Goal: Information Seeking & Learning: Learn about a topic

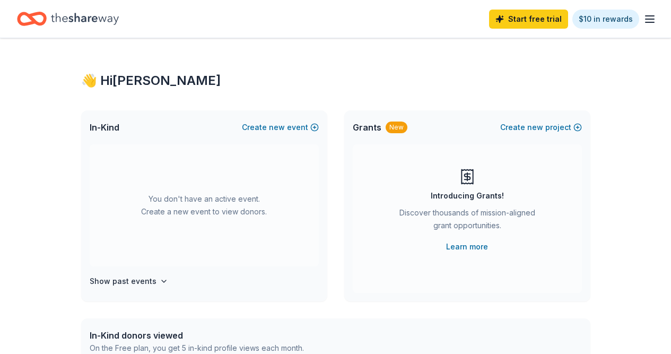
click at [635, 196] on div "👋 Hi [PERSON_NAME] In-Kind Create new event You don't have an active event. Cre…" at bounding box center [335, 348] width 671 height 620
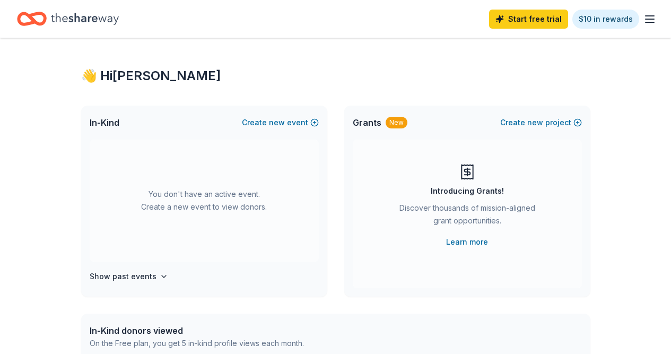
scroll to position [6, 0]
click at [514, 189] on div "Introducing Grants! Discover thousands of mission-aligned grant opportunities. …" at bounding box center [467, 204] width 187 height 85
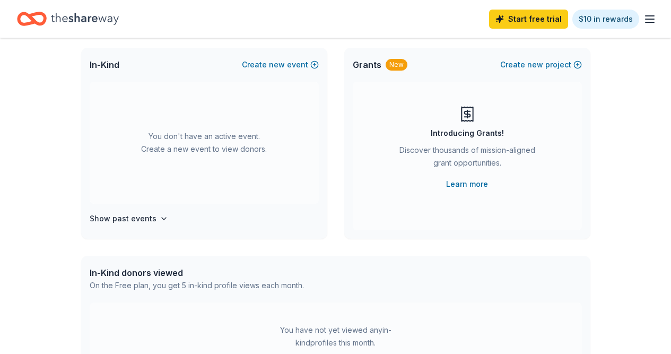
scroll to position [63, 0]
click at [138, 218] on h4 "Show past events" at bounding box center [123, 218] width 67 height 13
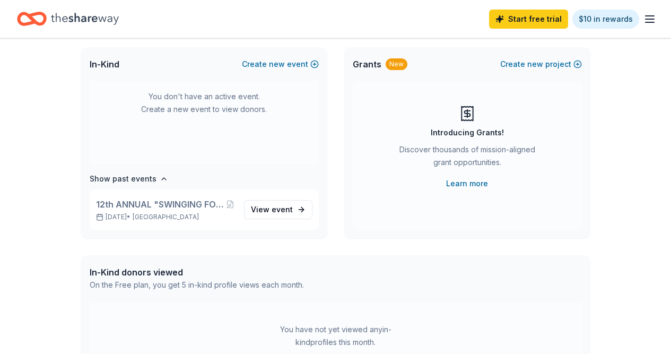
click at [611, 144] on div "👋 Hi Heather In-Kind Create new event You don't have an active event. Create a …" at bounding box center [335, 285] width 671 height 620
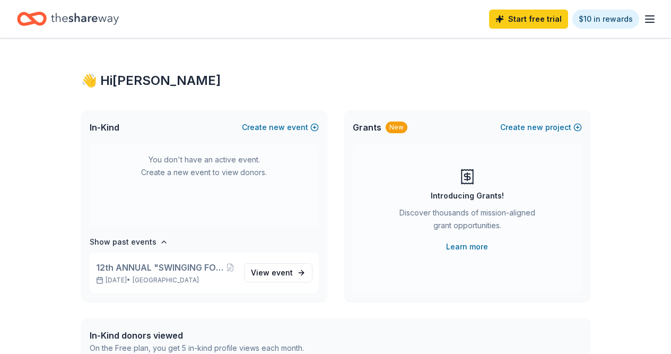
scroll to position [0, 0]
click at [466, 181] on icon at bounding box center [467, 176] width 17 height 17
click at [467, 246] on link "Learn more" at bounding box center [467, 246] width 42 height 13
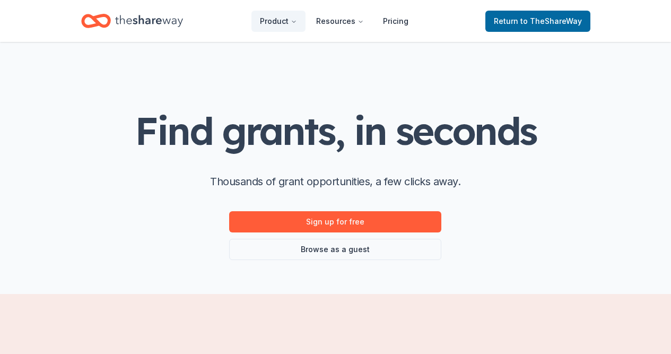
click at [526, 244] on div "Find grants, in seconds Thousands of grant opportunities, a few clicks away. Si…" at bounding box center [335, 185] width 401 height 150
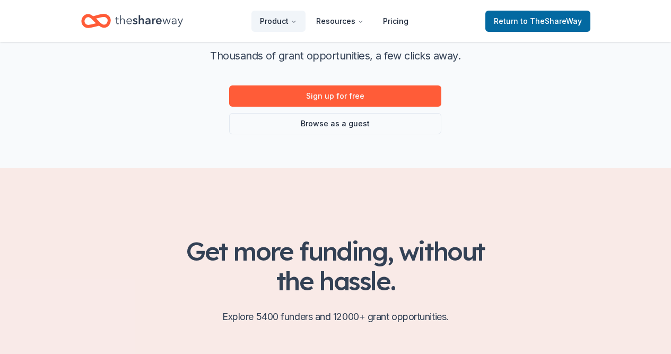
scroll to position [132, 0]
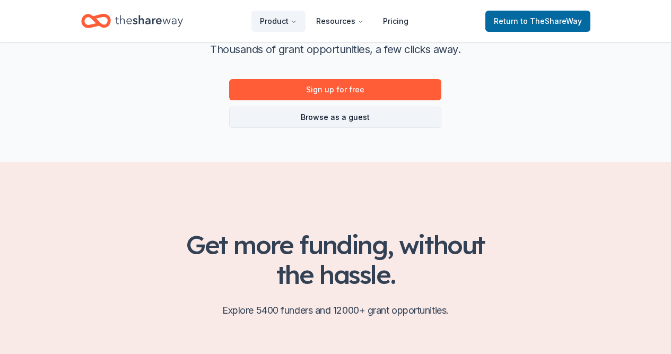
click at [325, 115] on link "Browse as a guest" at bounding box center [335, 117] width 212 height 21
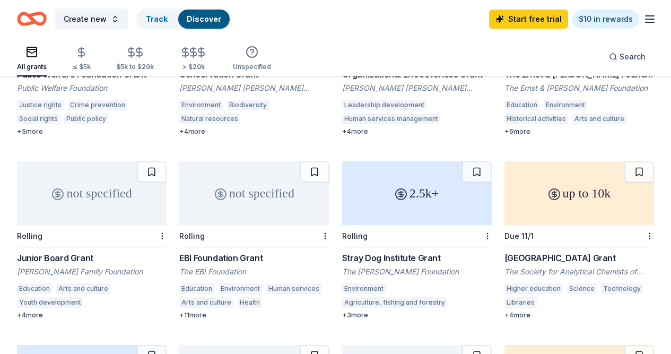
scroll to position [555, 0]
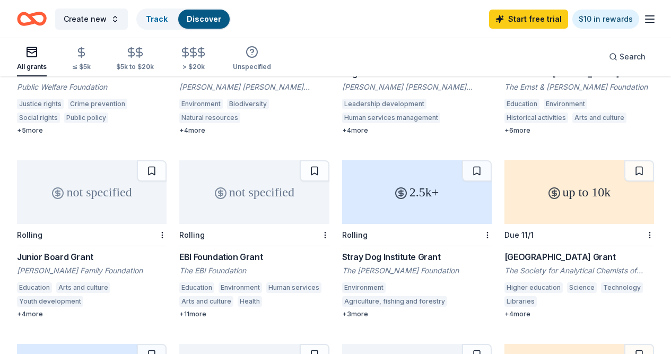
click at [64, 205] on div "not specified" at bounding box center [92, 192] width 150 height 64
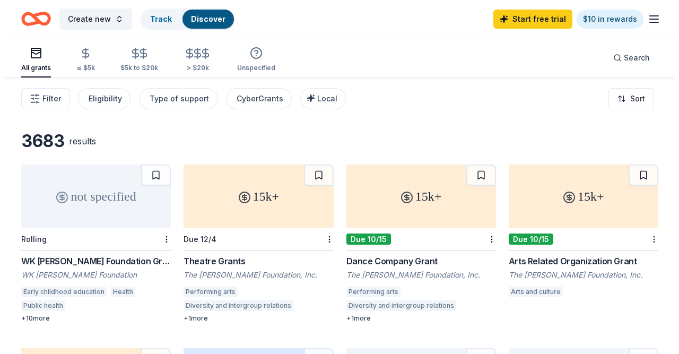
scroll to position [0, 0]
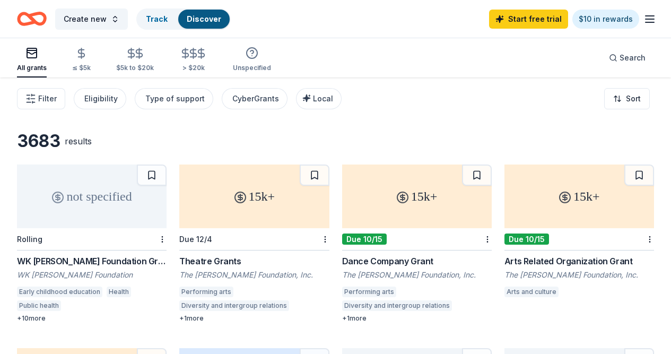
click at [422, 103] on div "Filter Eligibility Type of support CyberGrants Local Sort" at bounding box center [335, 98] width 671 height 42
click at [93, 98] on div "Eligibility" at bounding box center [100, 98] width 33 height 13
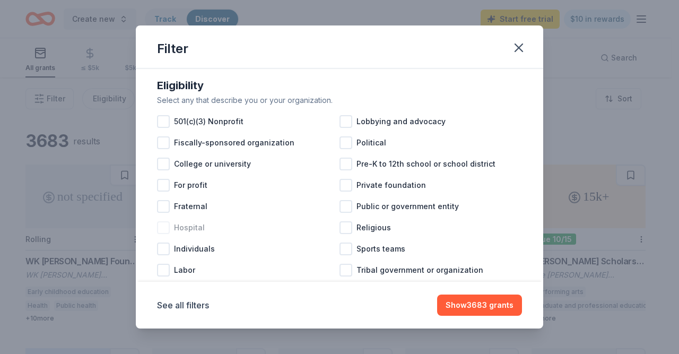
scroll to position [16, 0]
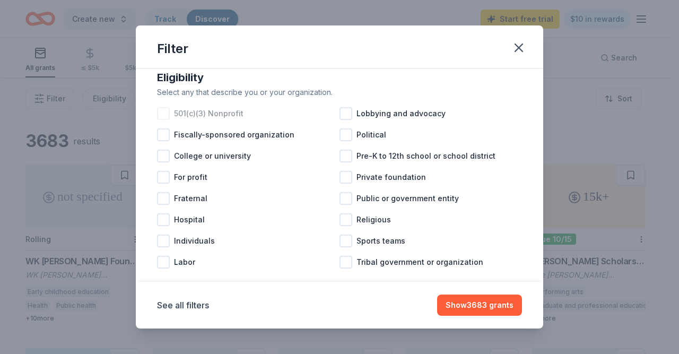
click at [166, 112] on div at bounding box center [163, 113] width 13 height 13
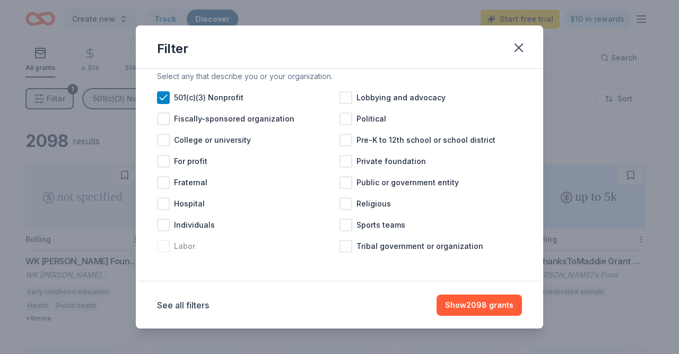
scroll to position [32, 0]
click at [197, 304] on button "See all filters" at bounding box center [183, 305] width 52 height 13
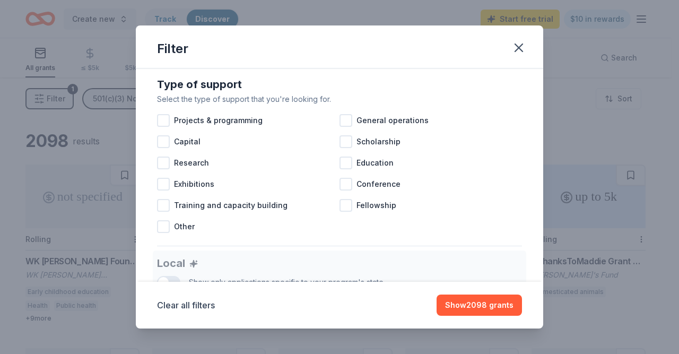
scroll to position [428, 0]
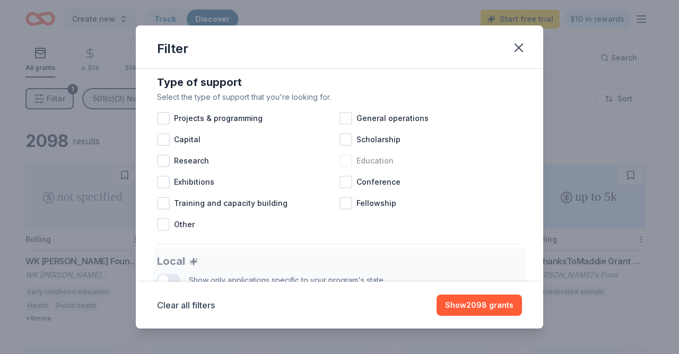
click at [344, 167] on div at bounding box center [346, 160] width 13 height 13
click at [340, 125] on div at bounding box center [346, 118] width 13 height 13
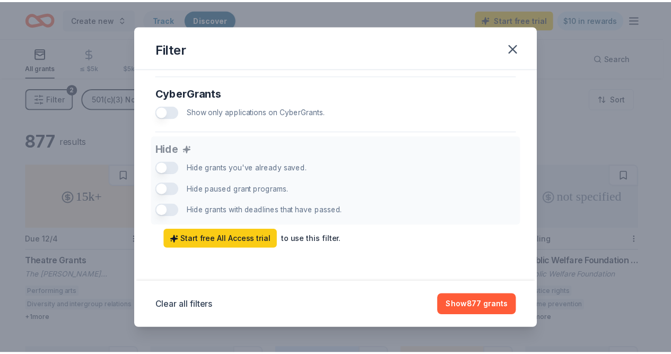
scroll to position [699, 0]
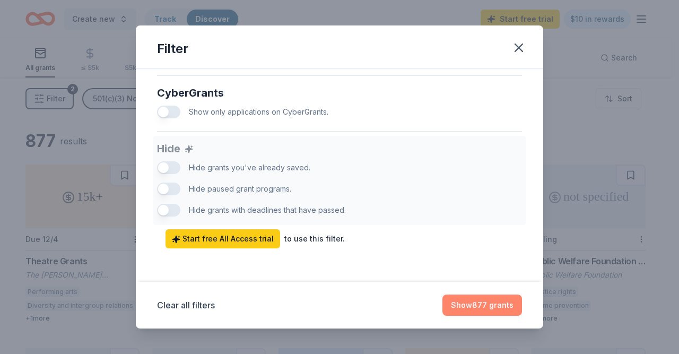
click at [492, 306] on button "Show 877 grants" at bounding box center [482, 304] width 80 height 21
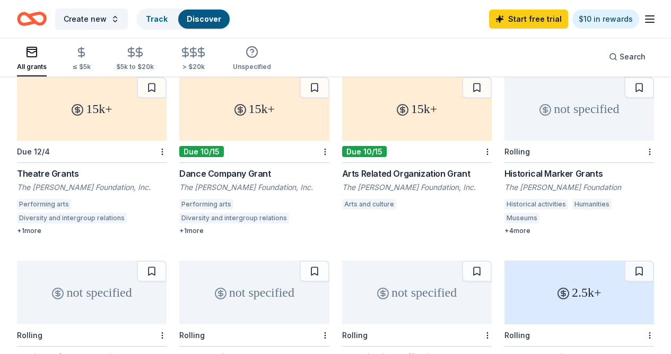
scroll to position [92, 0]
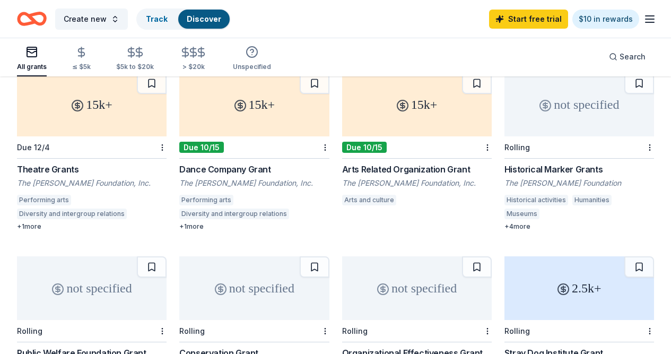
click at [334, 264] on div "15k+ Due 12/4 Theatre Grants The [PERSON_NAME] Foundation, Inc. Performing arts…" at bounding box center [335, 335] width 637 height 525
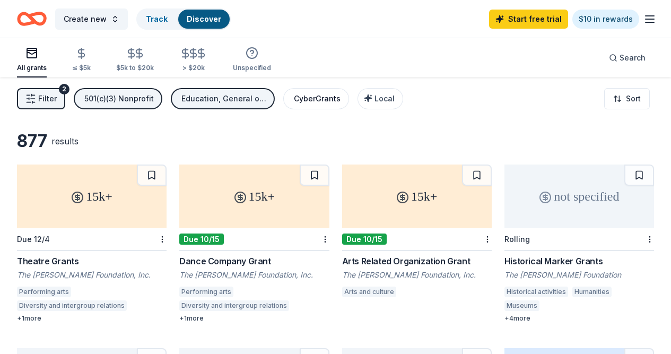
scroll to position [0, 0]
click at [461, 67] on div "All grants ≤ $5k $5k to $20k > $20k Unspecified Search" at bounding box center [335, 57] width 637 height 39
click at [653, 16] on line "button" at bounding box center [650, 16] width 8 height 0
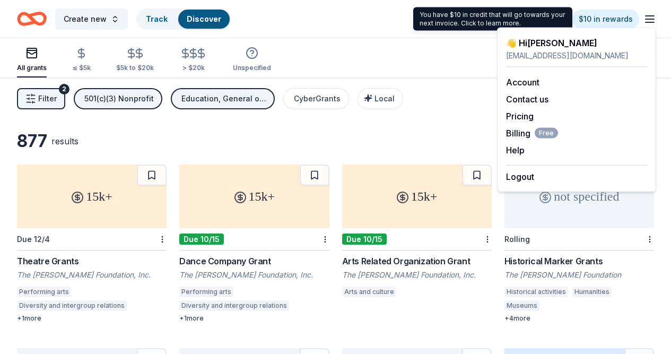
click at [36, 24] on icon "Home" at bounding box center [37, 18] width 16 height 11
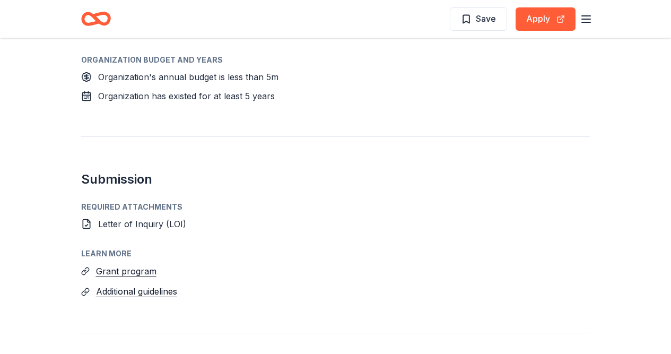
scroll to position [692, 0]
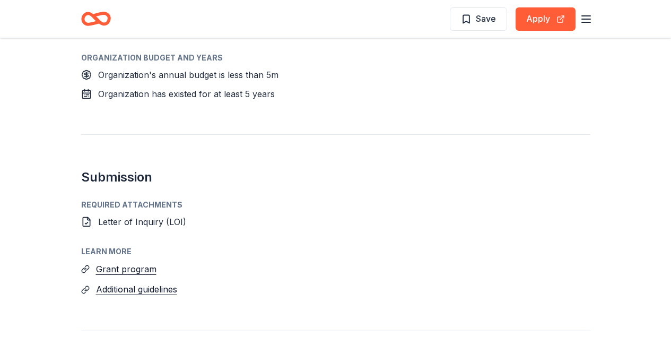
click at [173, 223] on span "Letter of Inquiry (LOI)" at bounding box center [142, 221] width 88 height 11
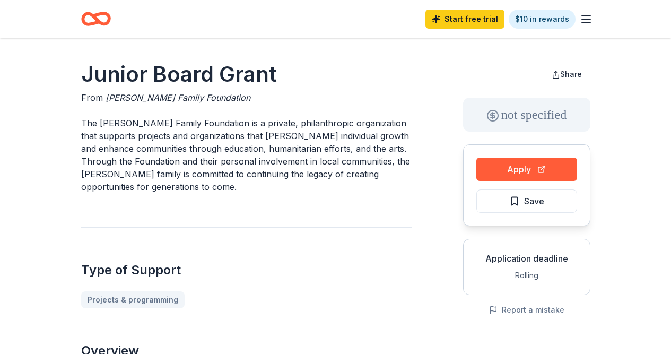
scroll to position [0, 0]
